Goal: Transaction & Acquisition: Purchase product/service

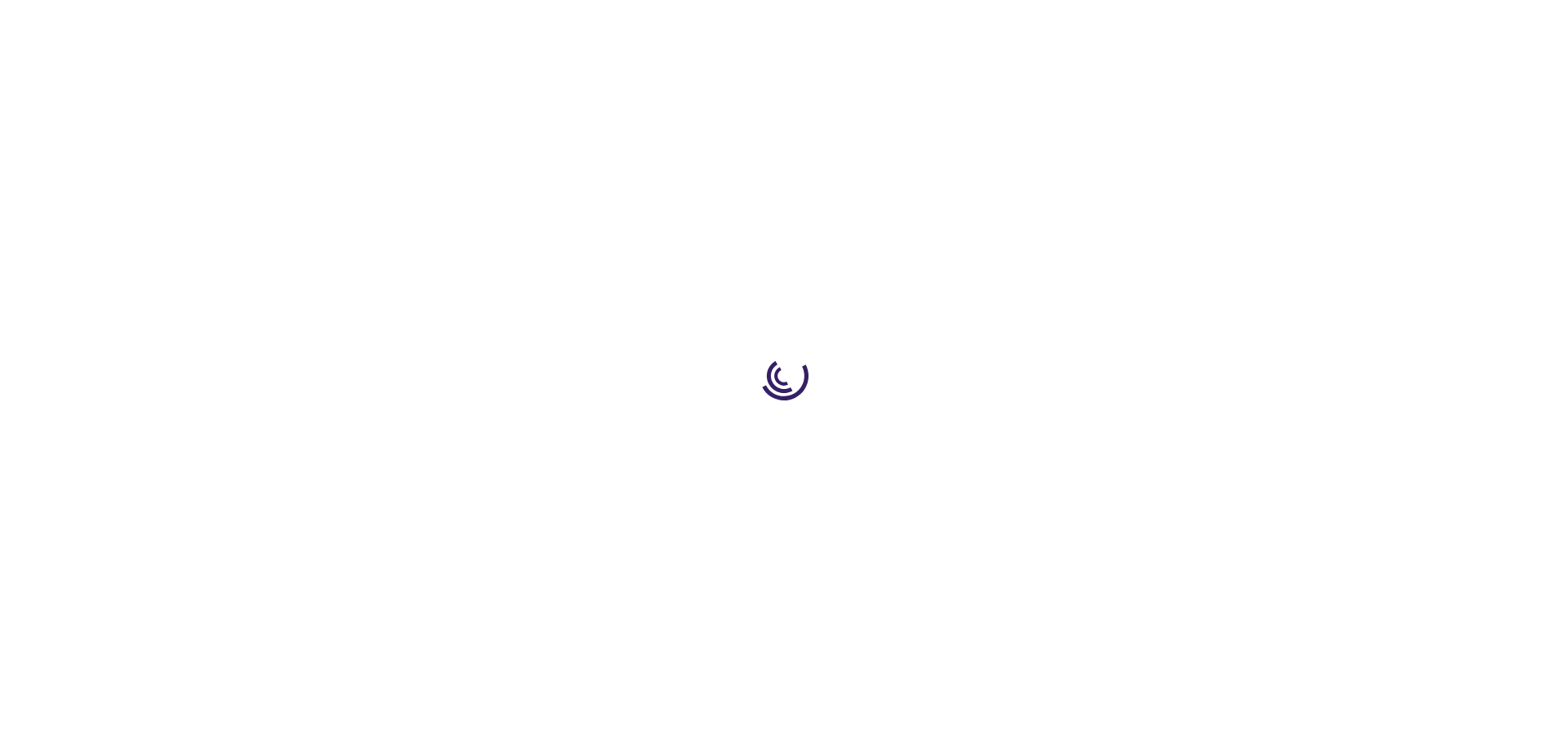
type input "0"
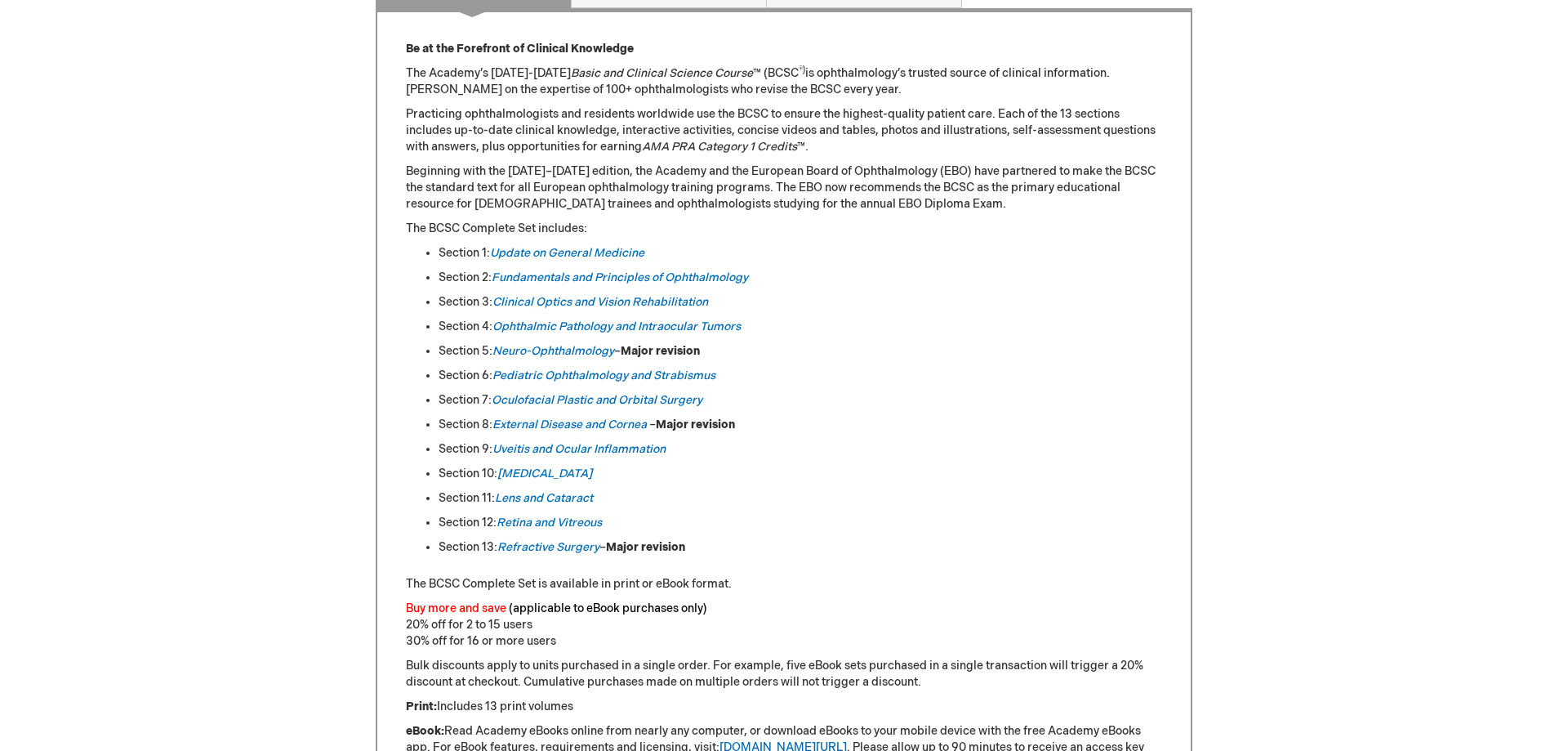
scroll to position [57, 0]
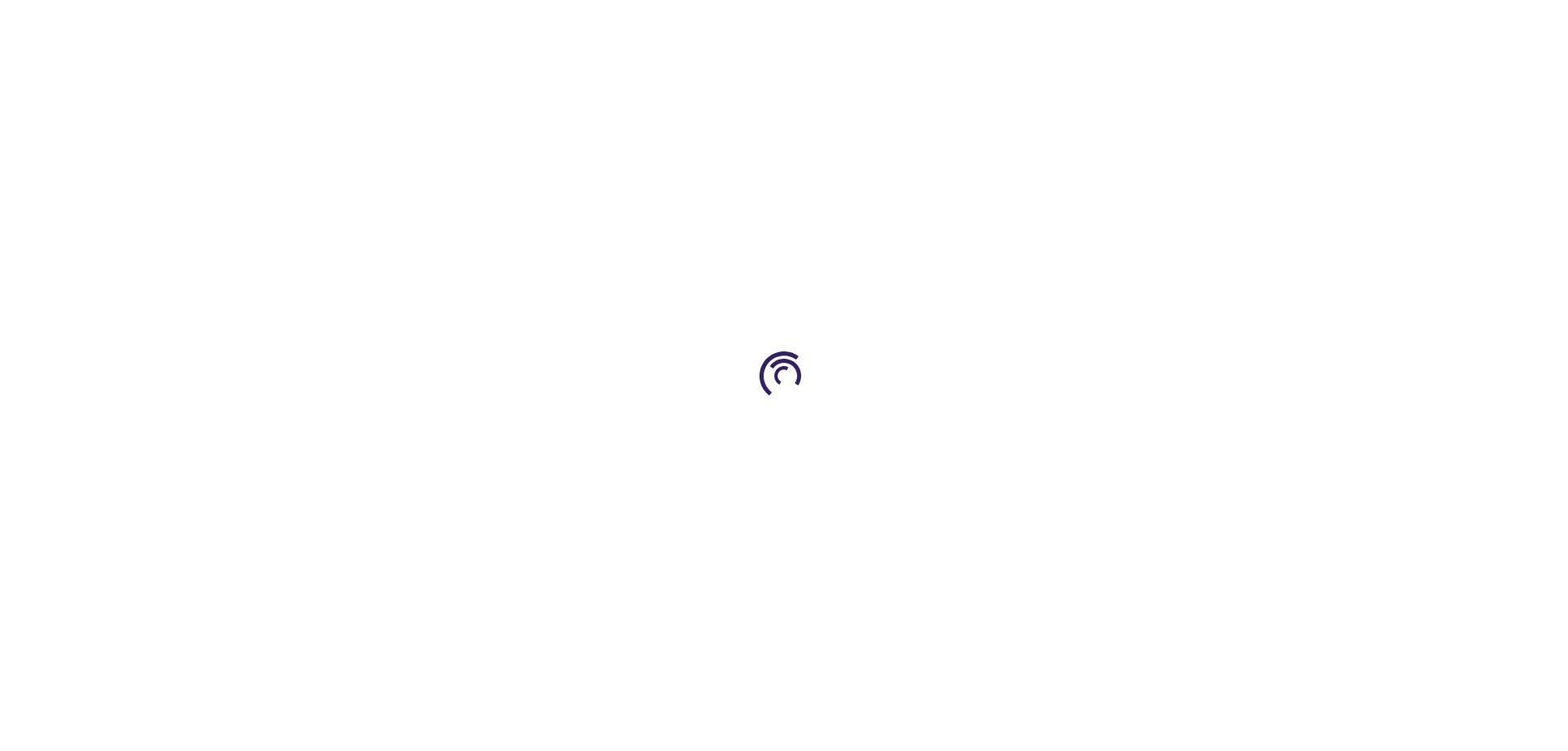
type input "1"
type input "0"
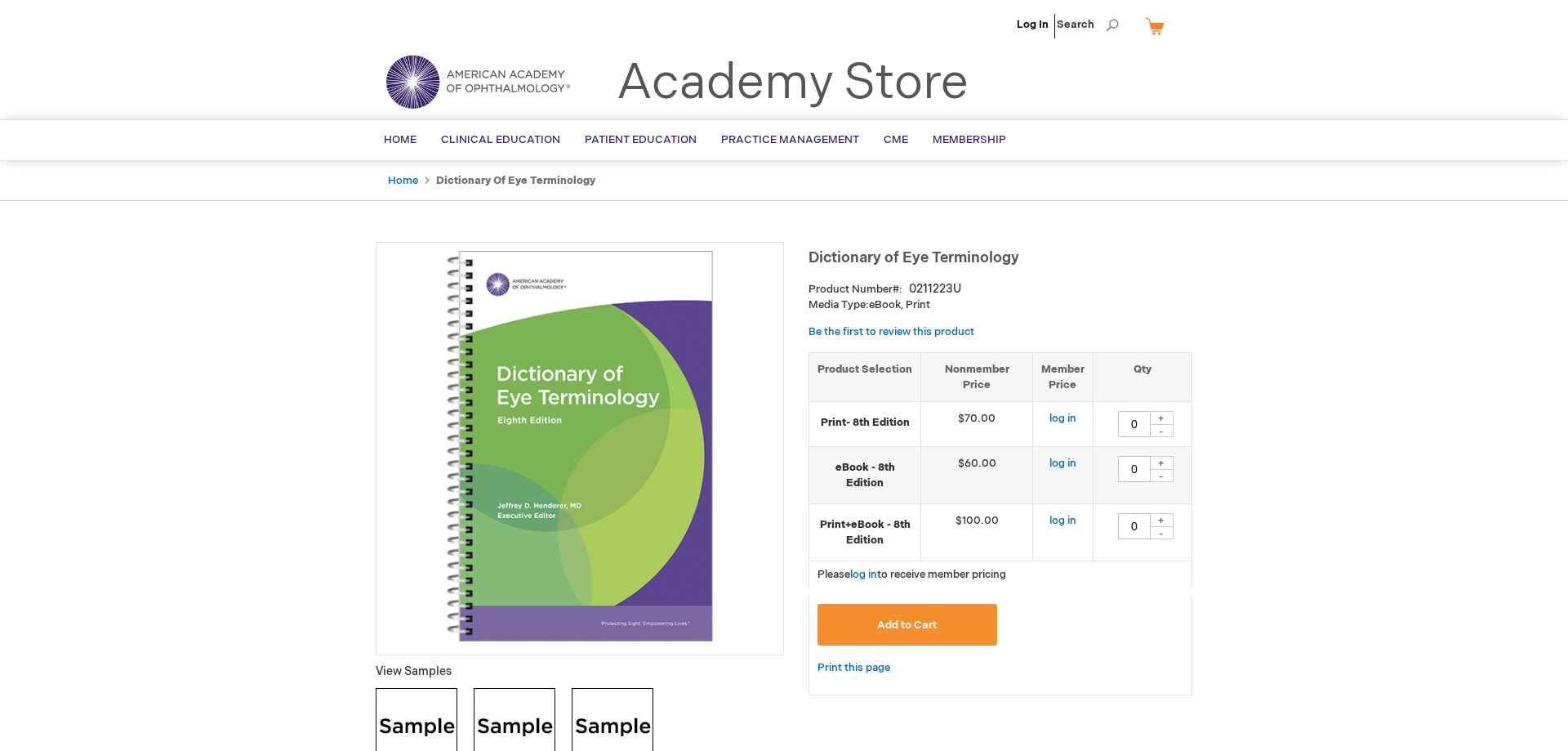
drag, startPoint x: 810, startPoint y: 259, endPoint x: 1030, endPoint y: 253, distance: 220.1
click at [1030, 253] on h1 "Dictionary of Eye Terminology" at bounding box center [1000, 255] width 383 height 27
copy span "Dictionary of Eye Terminology"
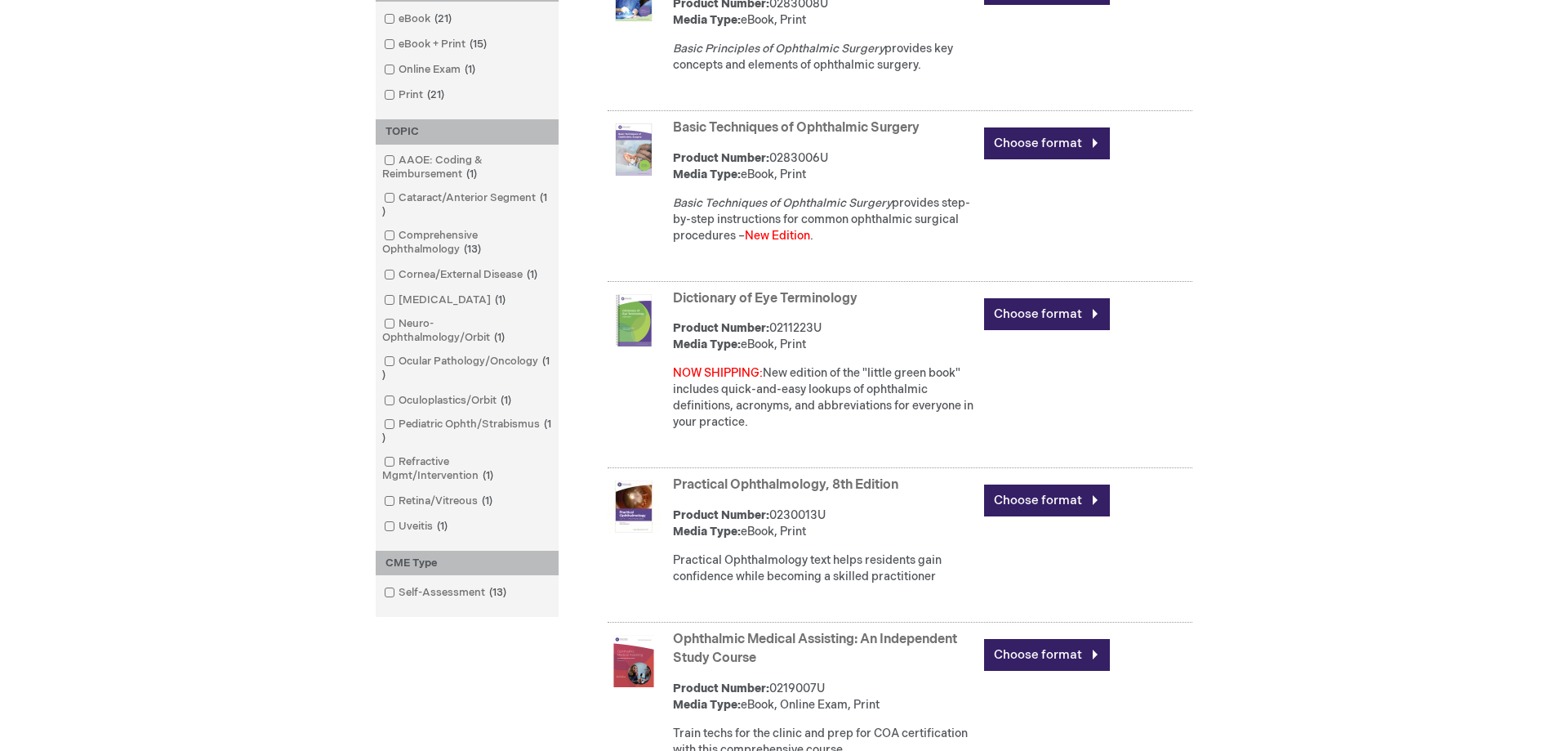
scroll to position [833, 0]
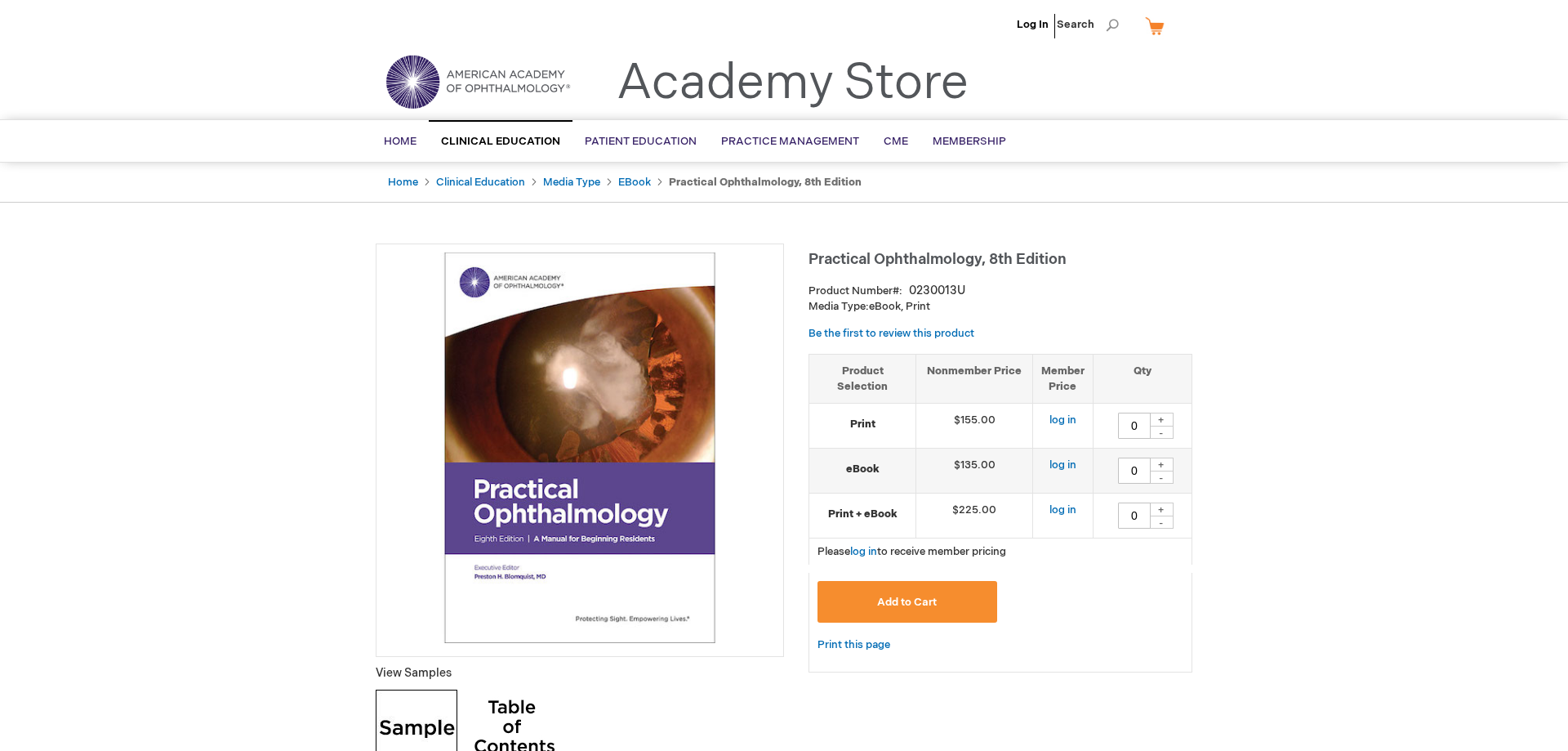
type input "0"
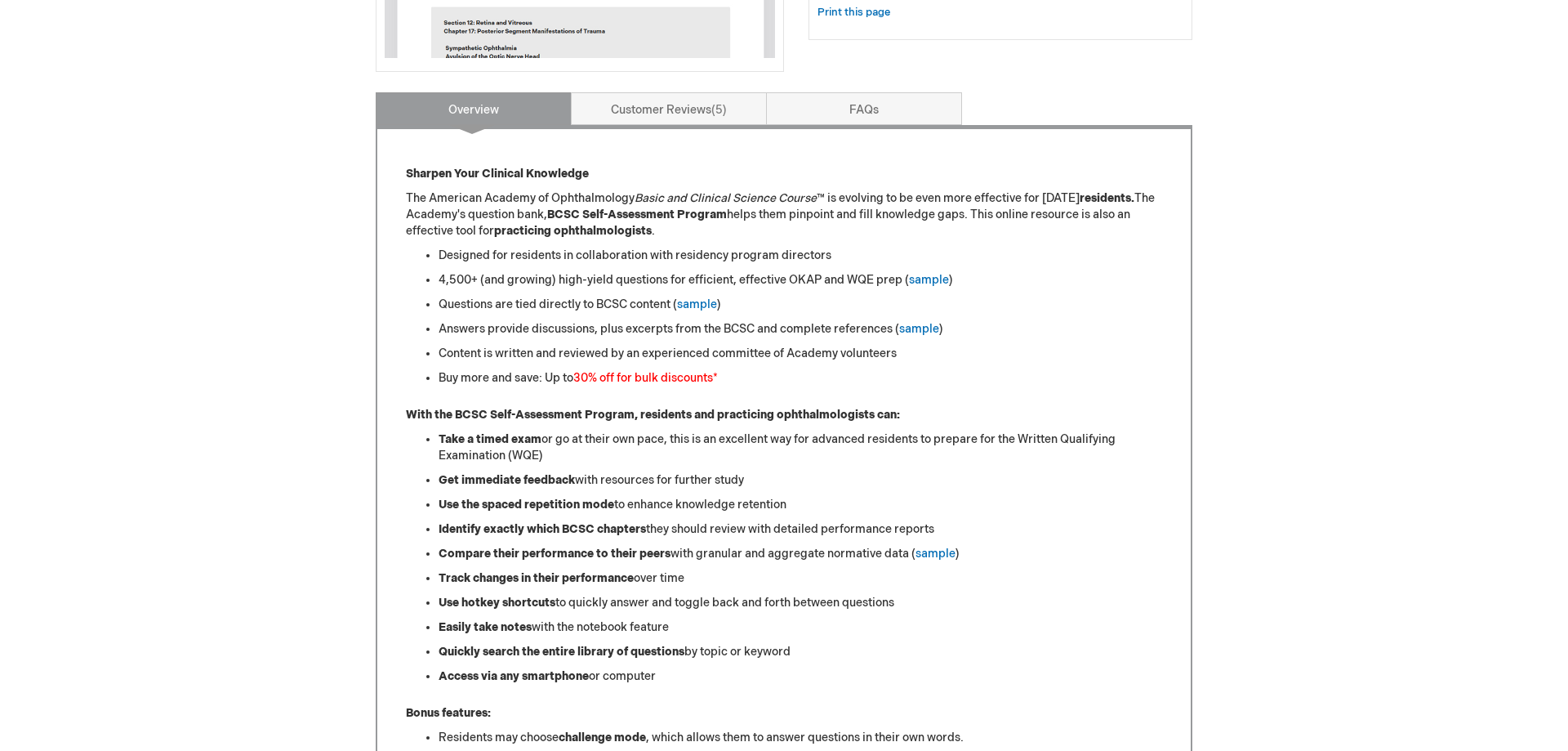
scroll to position [583, 0]
